Goal: Task Accomplishment & Management: Manage account settings

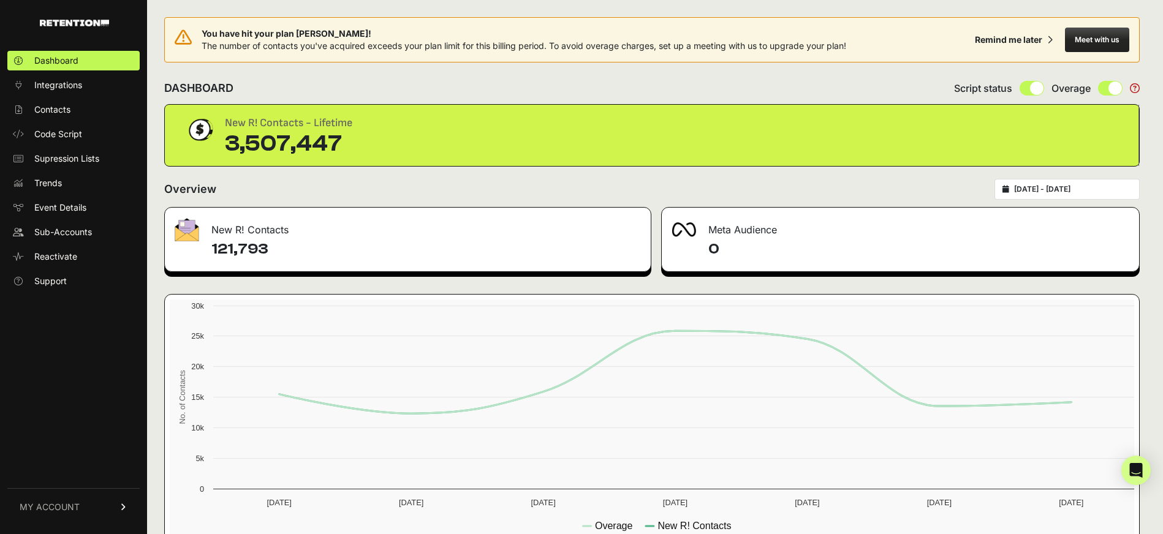
click at [112, 500] on link "MY ACCOUNT" at bounding box center [73, 507] width 132 height 37
click at [94, 509] on link "Sign Out" at bounding box center [73, 516] width 132 height 20
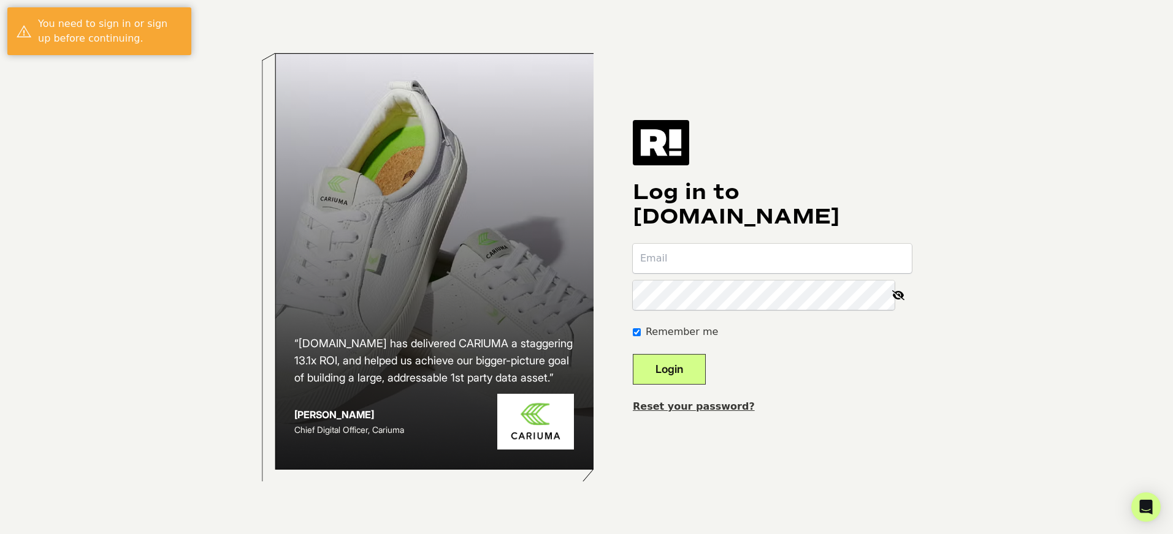
click at [726, 267] on input "email" at bounding box center [772, 258] width 279 height 29
type input "[PERSON_NAME][EMAIL_ADDRESS][DOMAIN_NAME]"
click at [633, 354] on button "Login" at bounding box center [669, 369] width 73 height 31
